Goal: Download file/media

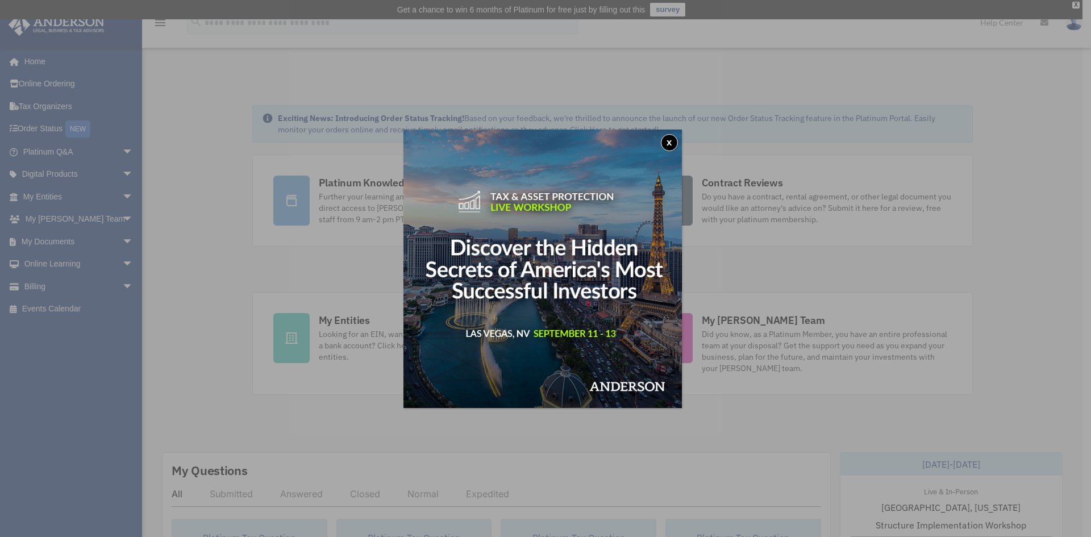
click at [673, 138] on button "x" at bounding box center [669, 142] width 17 height 17
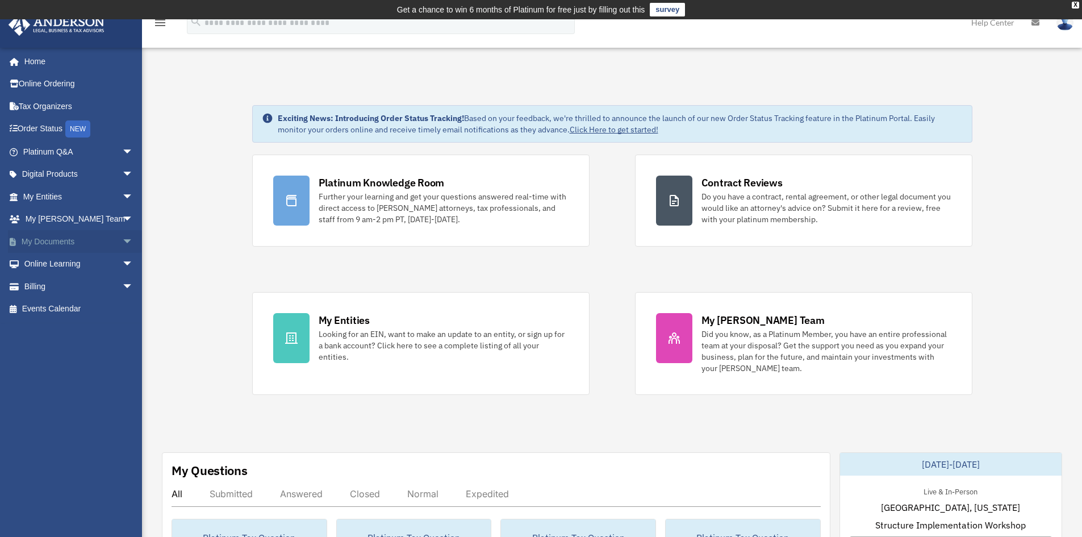
click at [122, 244] on span "arrow_drop_down" at bounding box center [133, 241] width 23 height 23
click at [53, 261] on link "Box" at bounding box center [83, 264] width 135 height 23
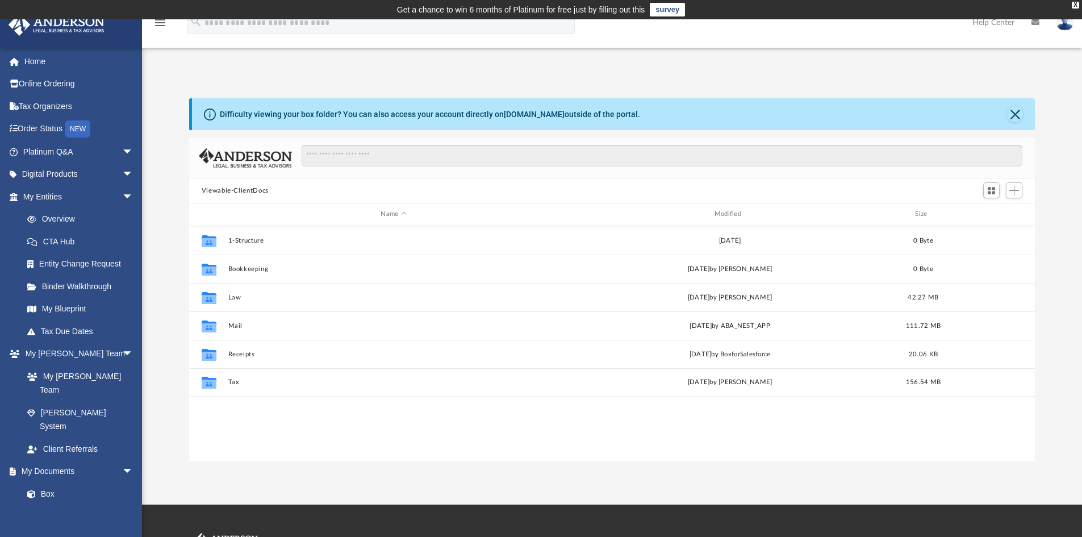
scroll to position [250, 838]
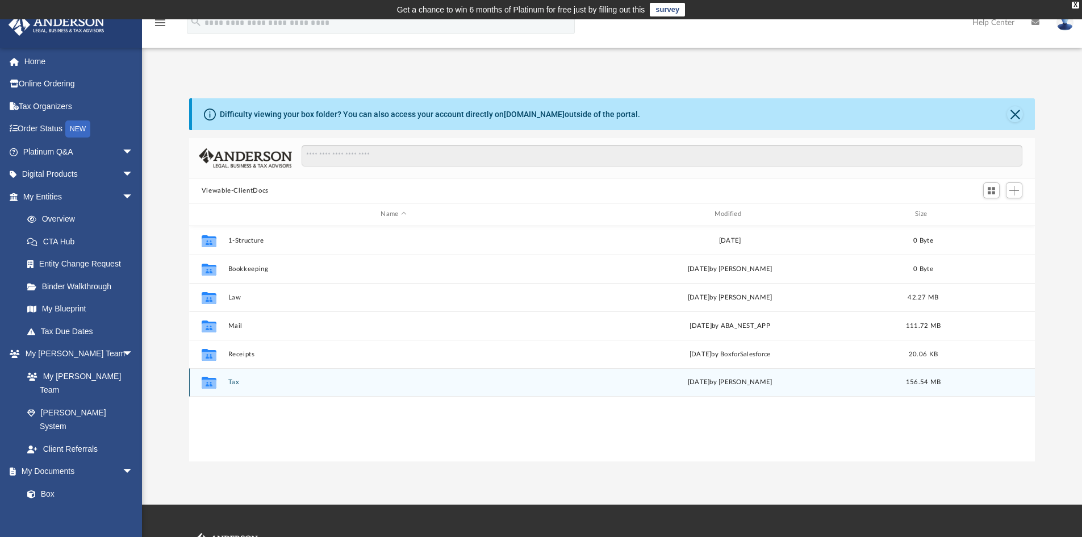
click at [231, 385] on button "Tax" at bounding box center [393, 381] width 331 height 7
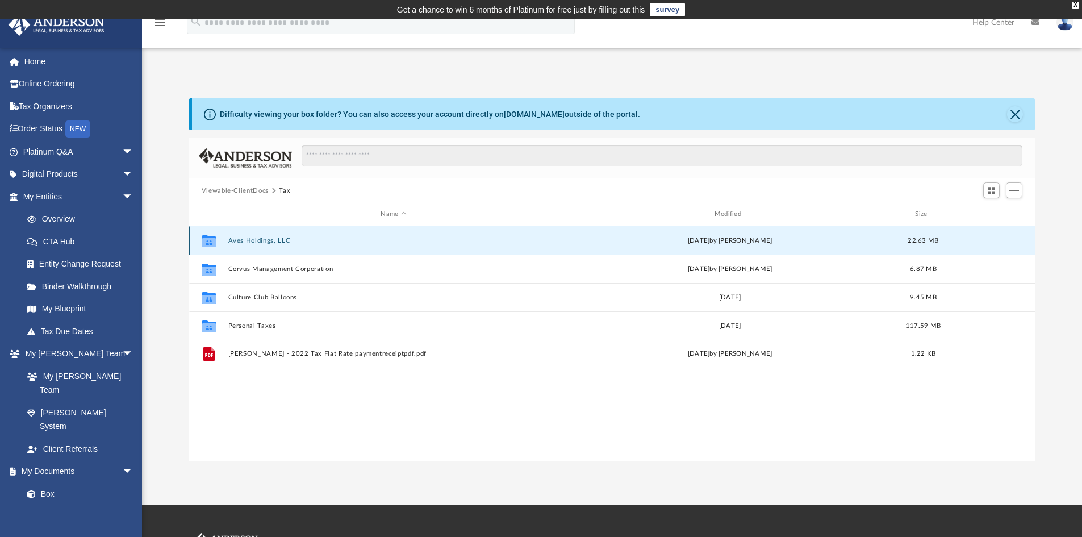
click at [245, 239] on button "Aves Holdings, LLC" at bounding box center [393, 240] width 331 height 7
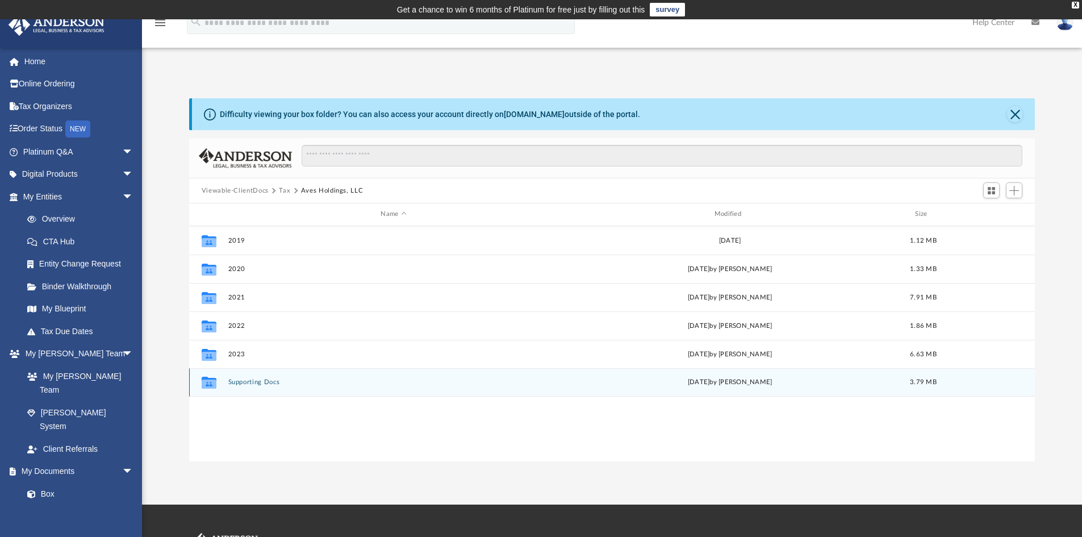
click at [240, 378] on button "Supporting Docs" at bounding box center [393, 381] width 331 height 7
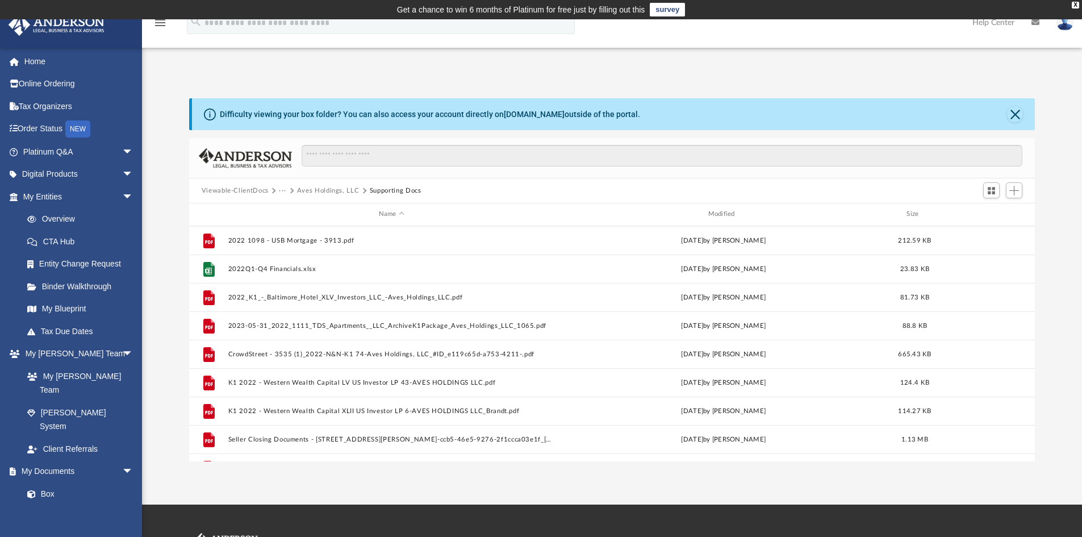
scroll to position [49, 0]
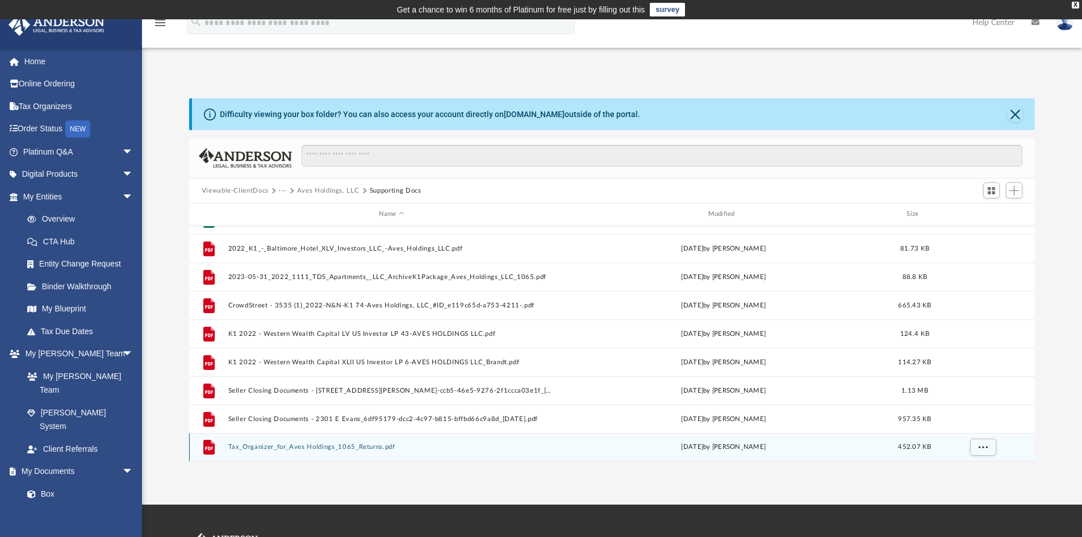
click at [310, 448] on button "Tax_Organizer_for_Aves Holdings_1065_Returns.pdf" at bounding box center [391, 446] width 327 height 7
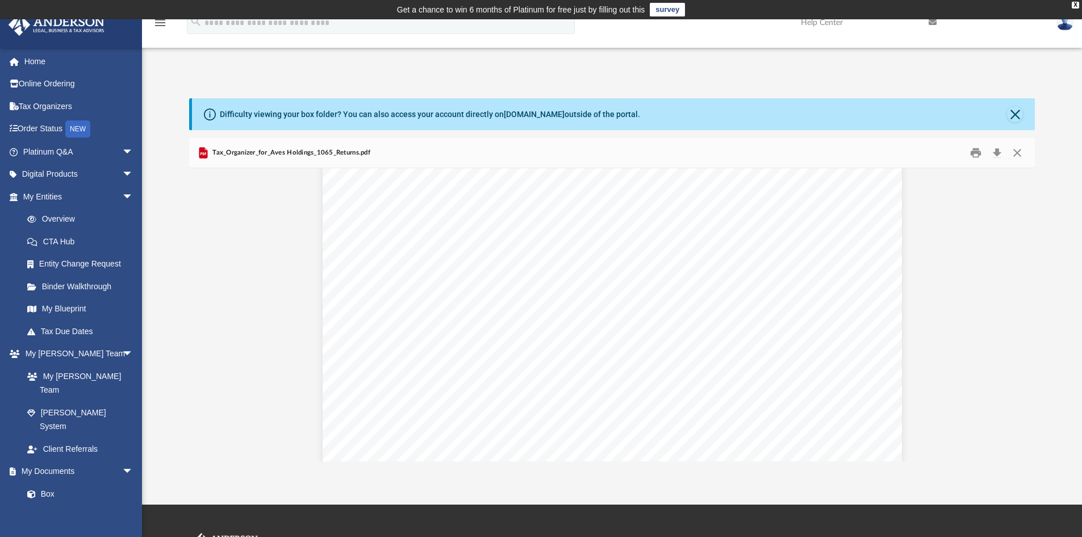
scroll to position [8912, 0]
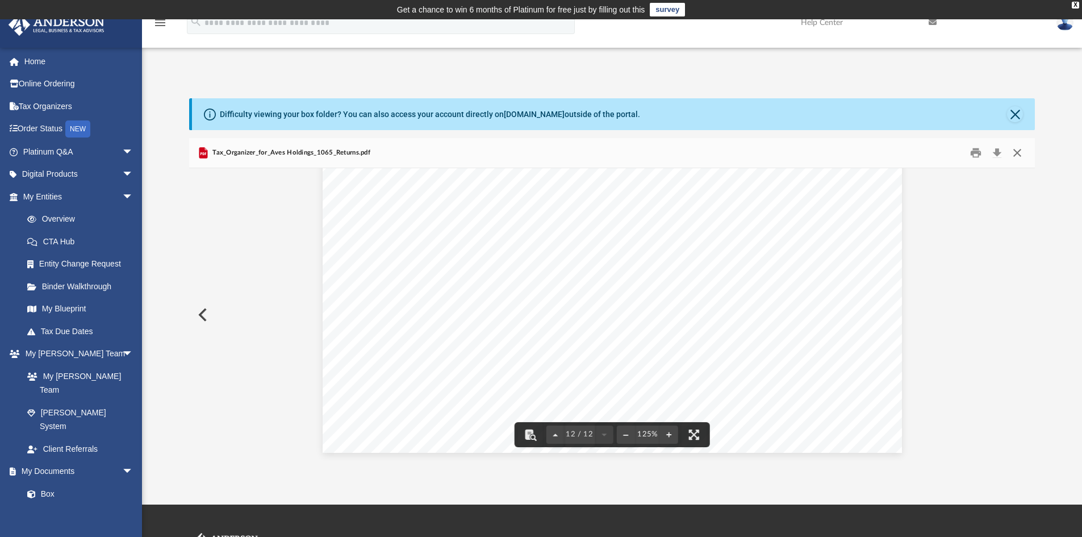
click at [1015, 153] on button "Close" at bounding box center [1017, 153] width 20 height 18
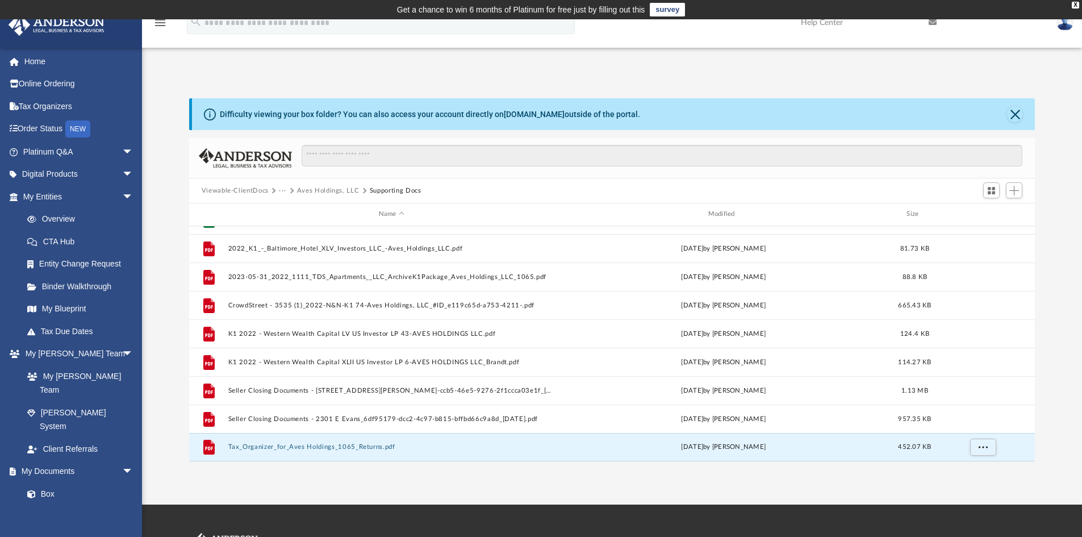
scroll to position [0, 0]
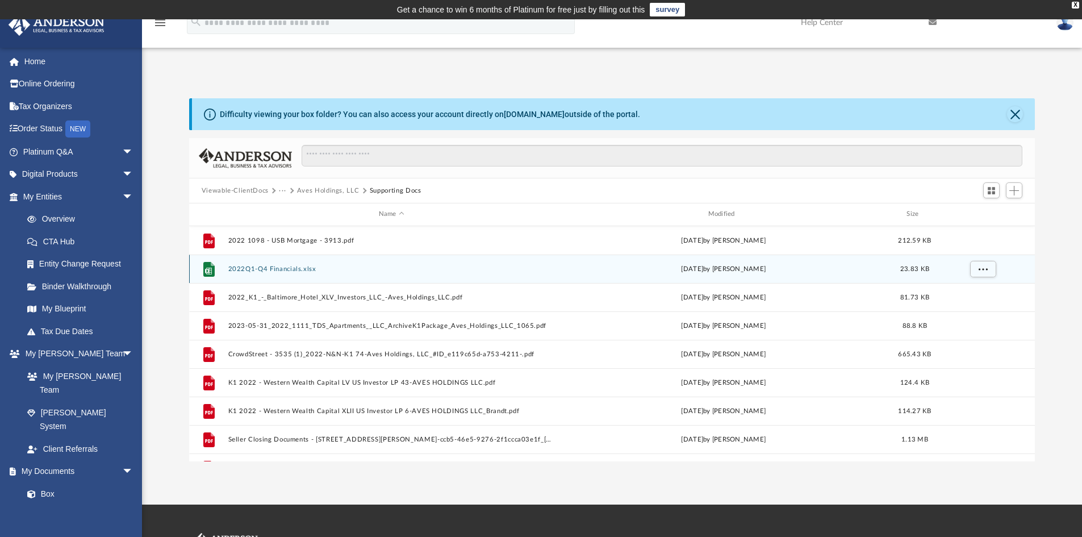
click at [265, 270] on button "2022Q1-Q4 Financials.xlsx" at bounding box center [391, 268] width 327 height 7
